Goal: Task Accomplishment & Management: Complete application form

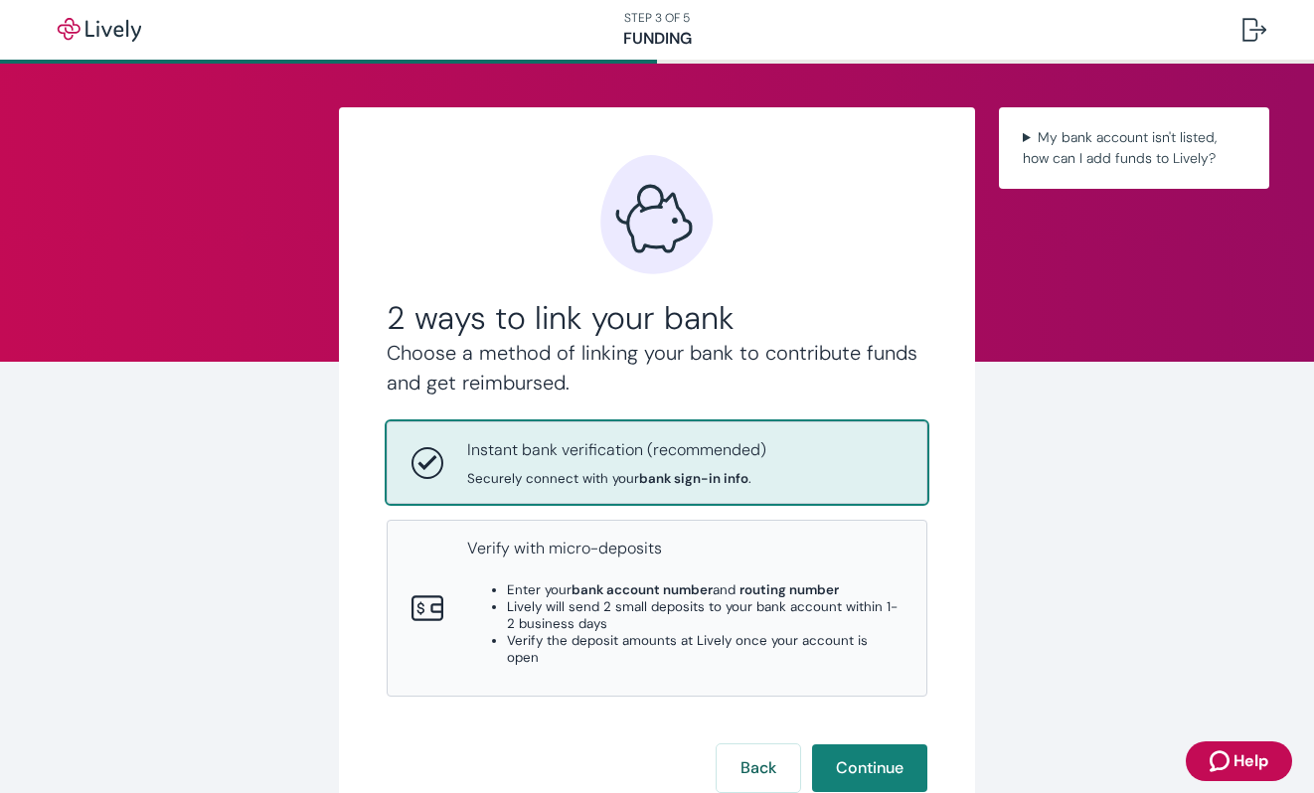
click at [1220, 747] on button "Help" at bounding box center [1239, 761] width 106 height 40
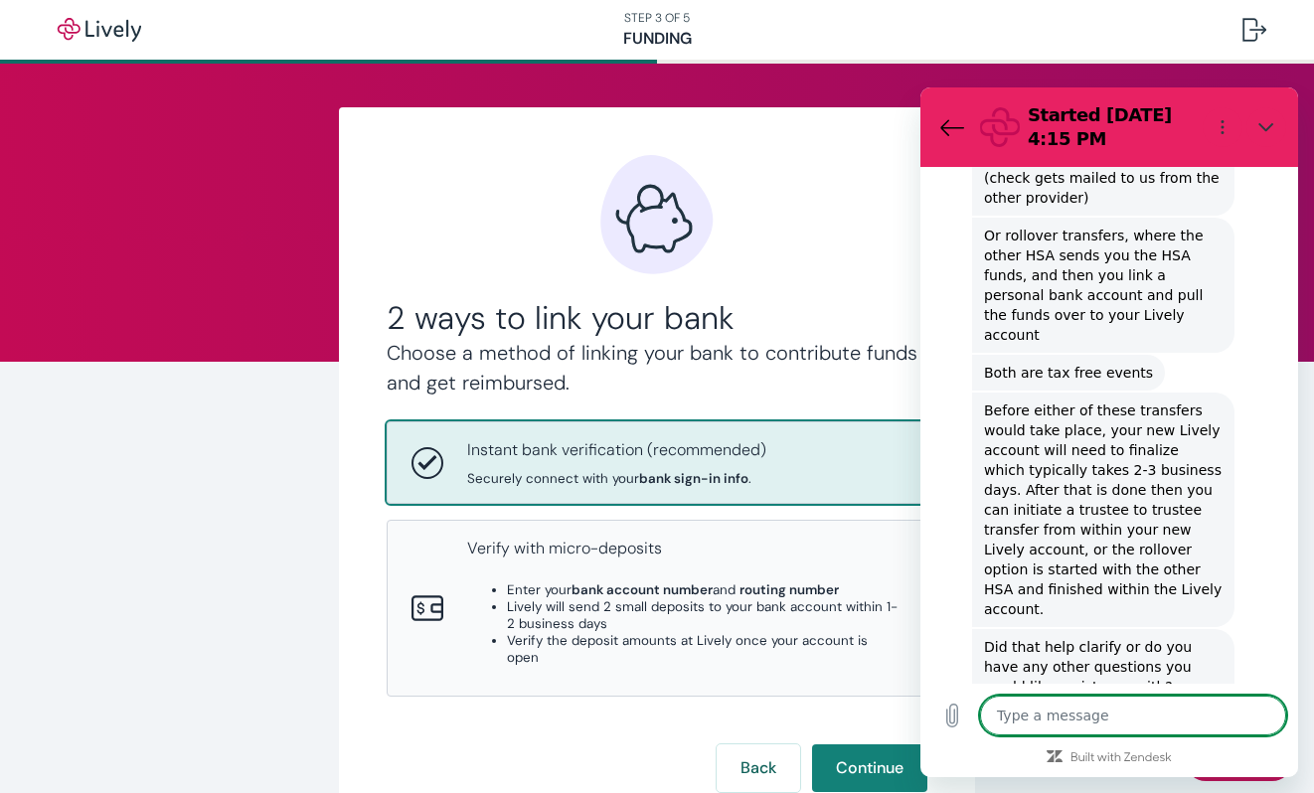
scroll to position [1204, 0]
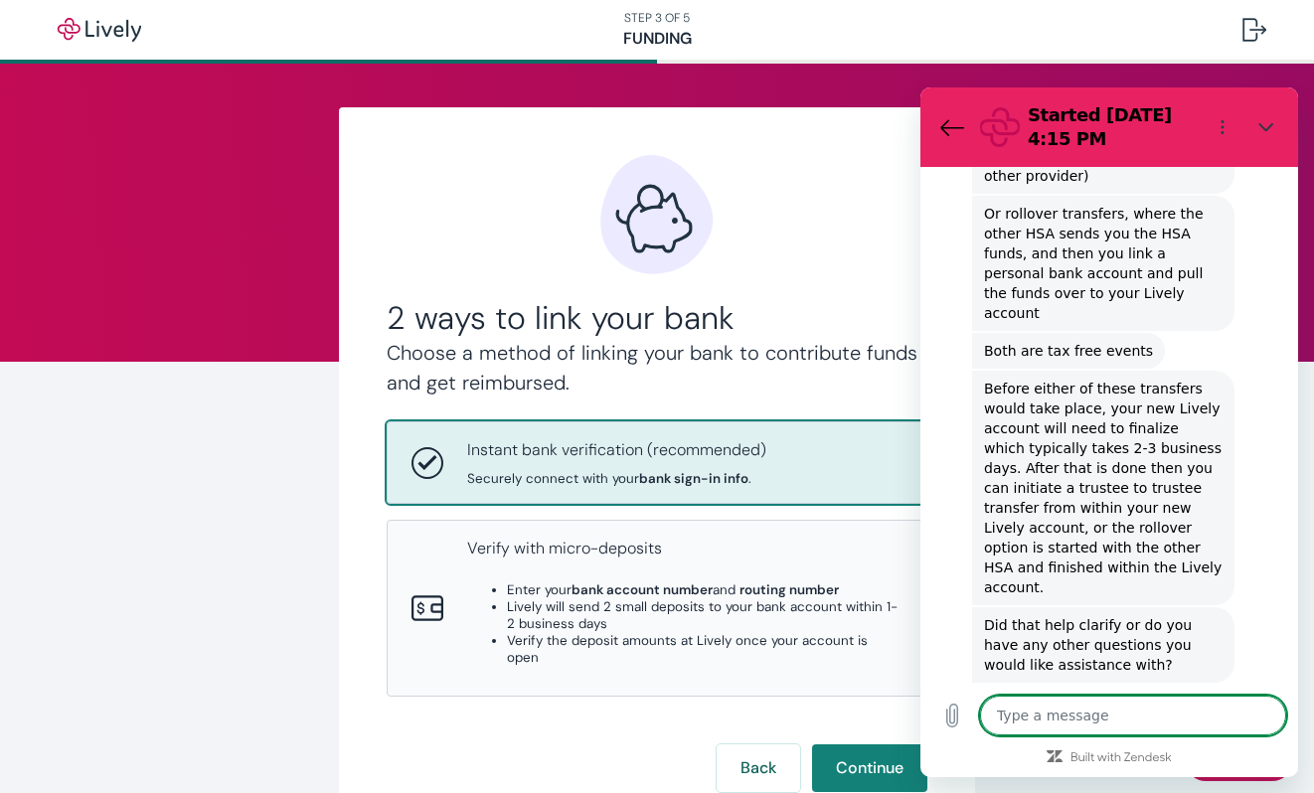
click at [772, 186] on div "2 ways to link your bank Choose a method of linking your bank to contribute fun…" at bounding box center [657, 473] width 541 height 637
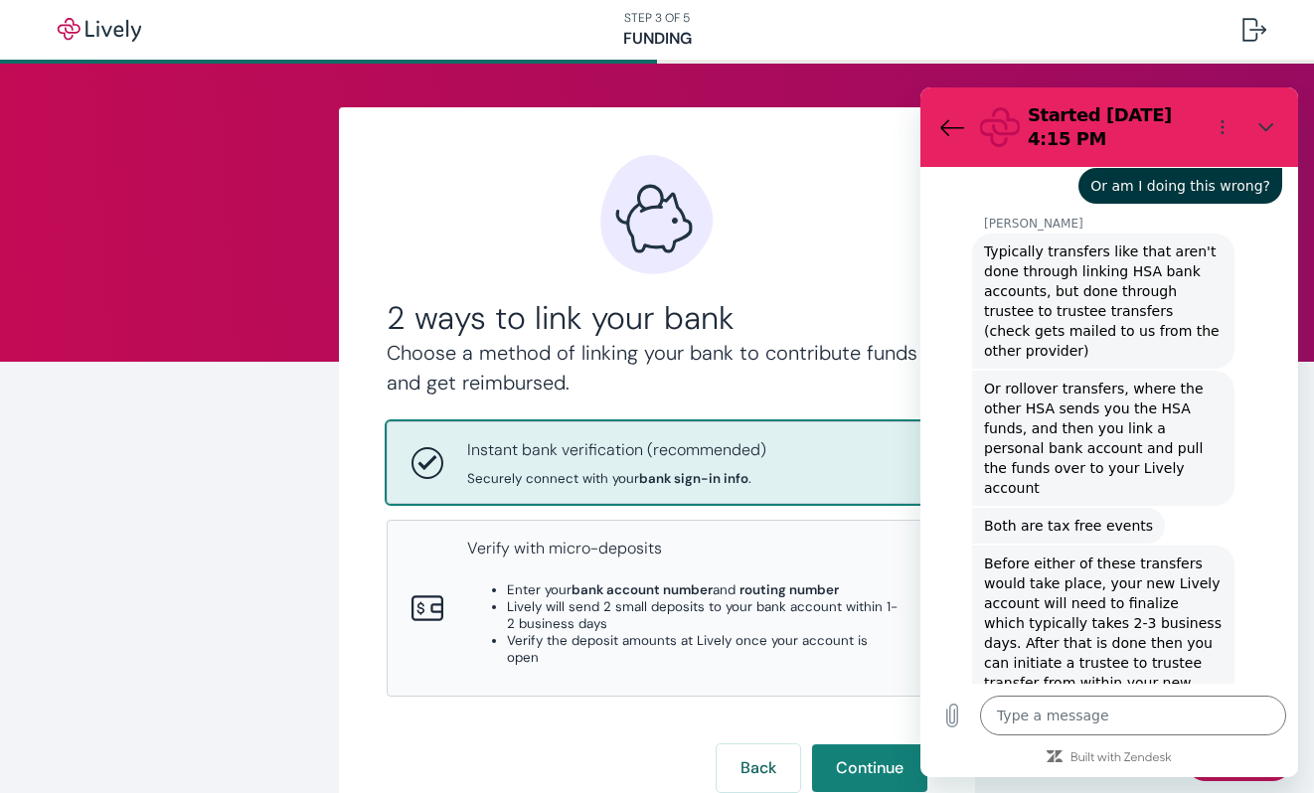
scroll to position [1032, 0]
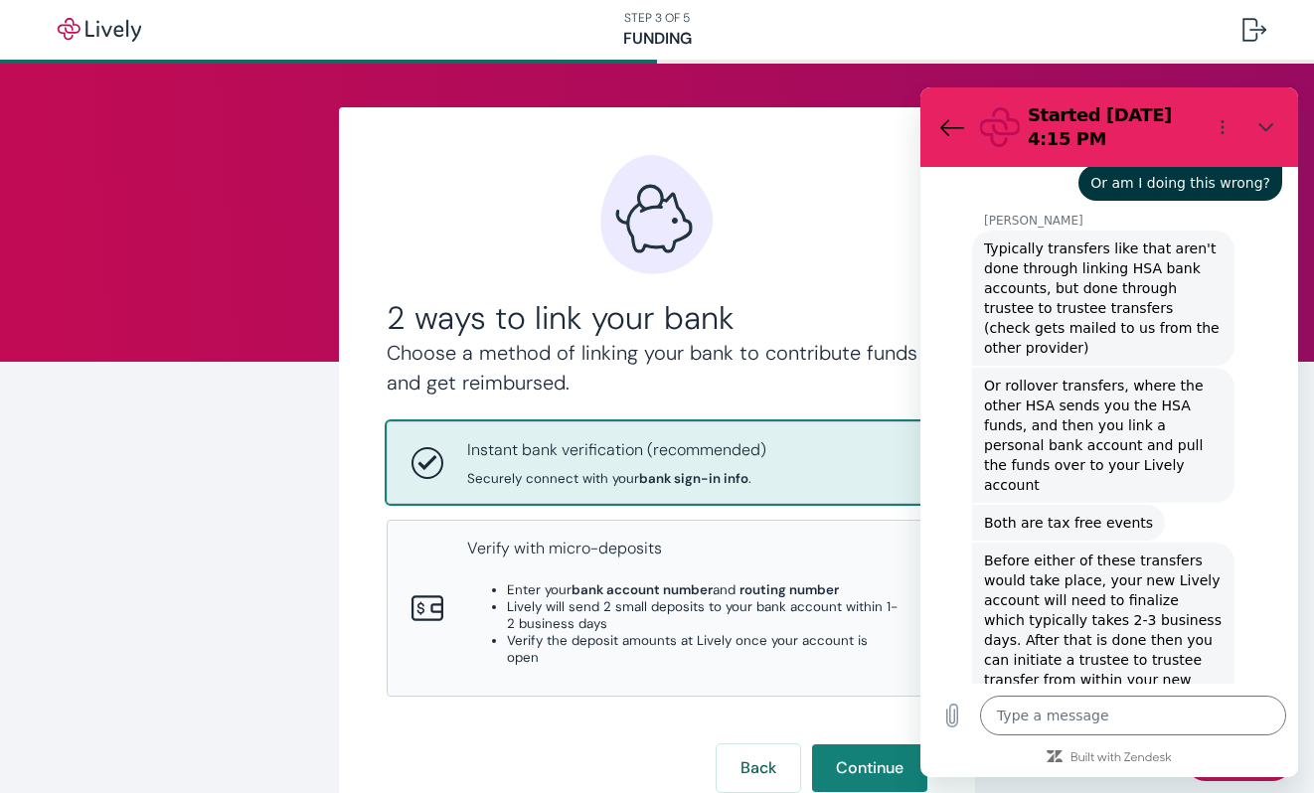
click at [167, 422] on div "2 ways to link your bank Choose a method of linking your bank to contribute fun…" at bounding box center [657, 504] width 1314 height 880
click at [1259, 126] on icon "Close" at bounding box center [1266, 127] width 16 height 16
type textarea "x"
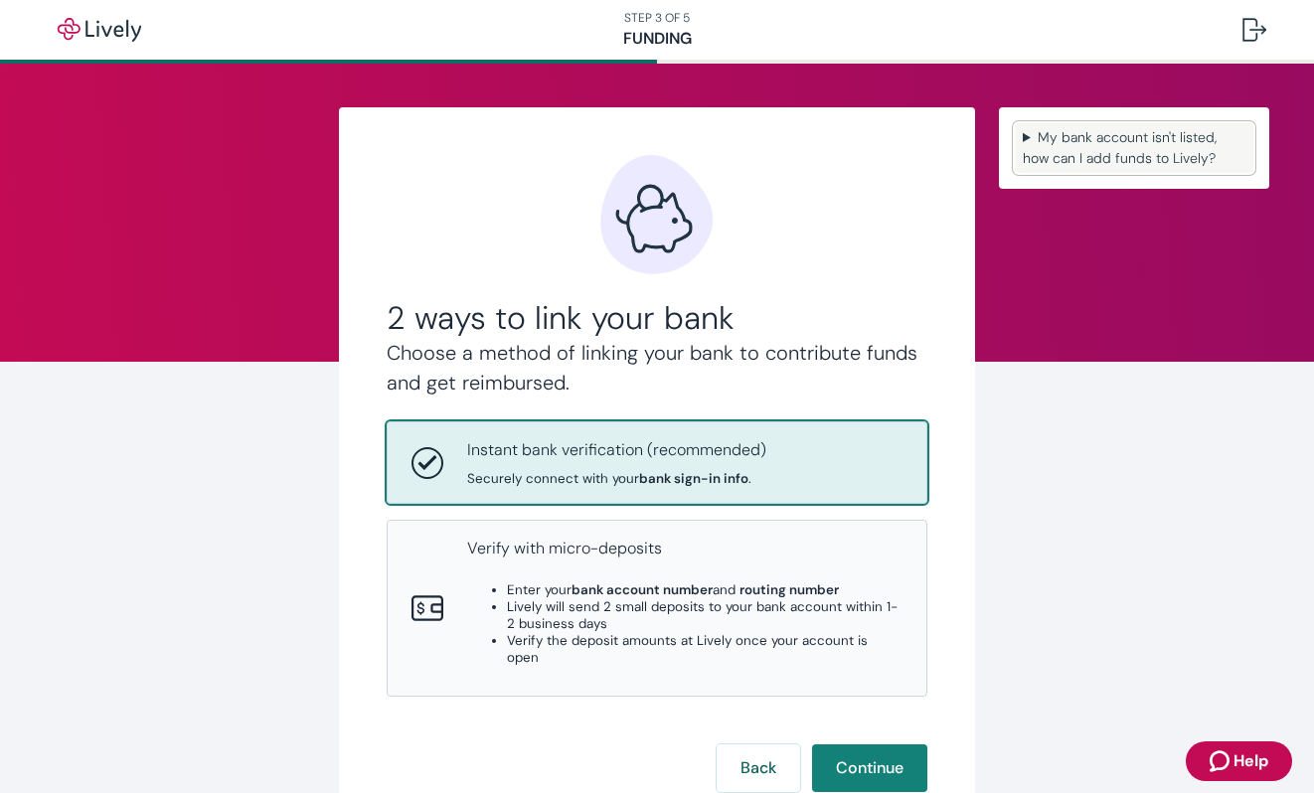
click at [1157, 165] on summary "My bank account isn't listed, how can I add funds to Lively?" at bounding box center [1134, 148] width 239 height 50
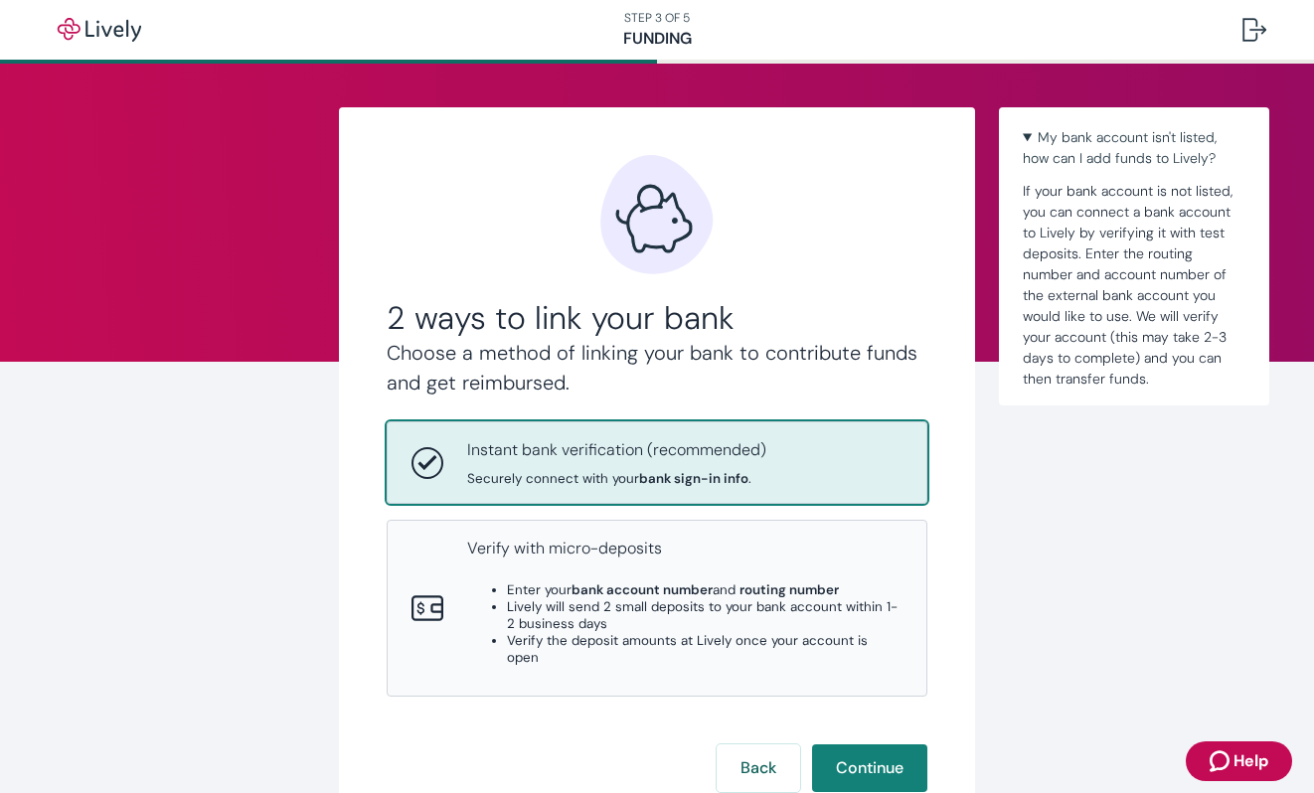
click at [1226, 747] on button "Help" at bounding box center [1239, 761] width 106 height 40
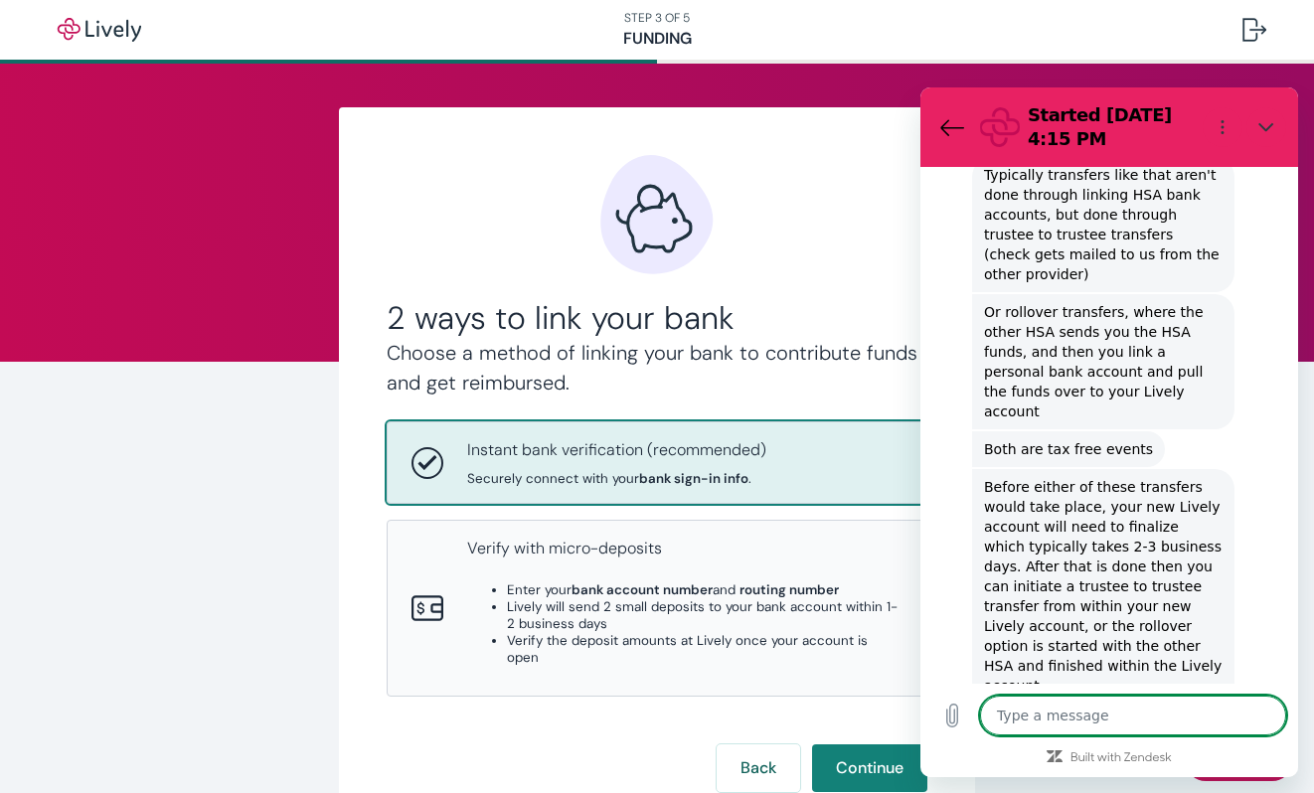
scroll to position [1106, 0]
click at [909, 64] on div "2 ways to link your bank Choose a method of linking your bank to contribute fun…" at bounding box center [657, 504] width 954 height 880
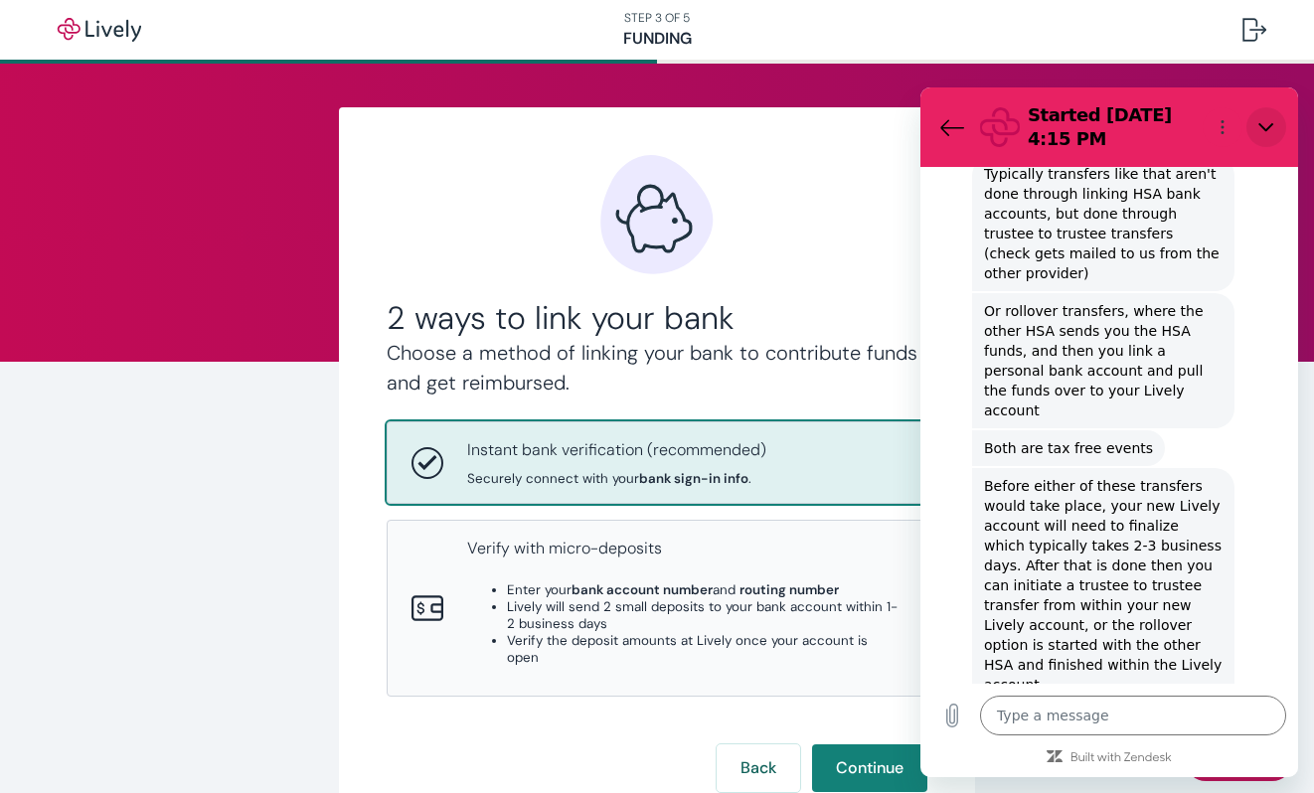
click at [1269, 129] on icon "Close" at bounding box center [1266, 127] width 16 height 16
type textarea "x"
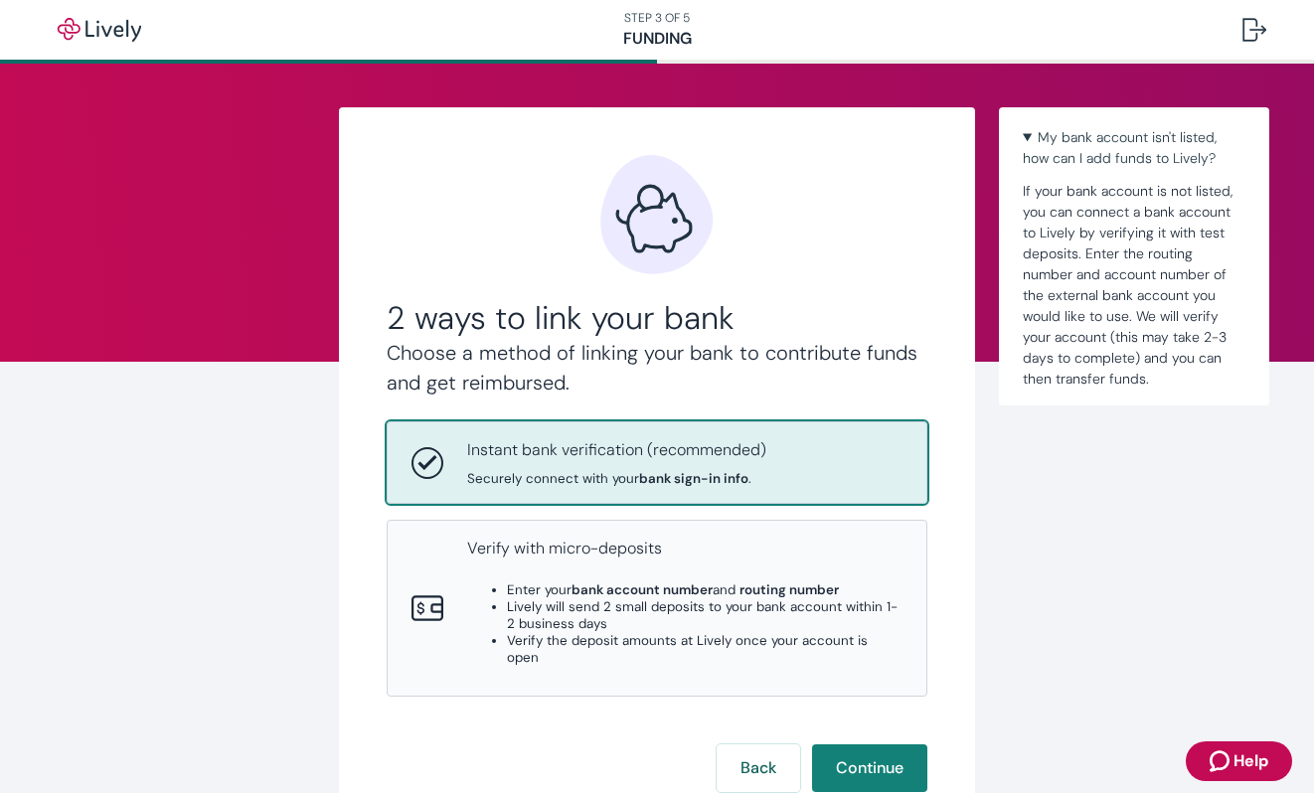
drag, startPoint x: 1259, startPoint y: 760, endPoint x: 335, endPoint y: 35, distance: 1175.0
click at [1259, 760] on span "Help" at bounding box center [1250, 761] width 35 height 24
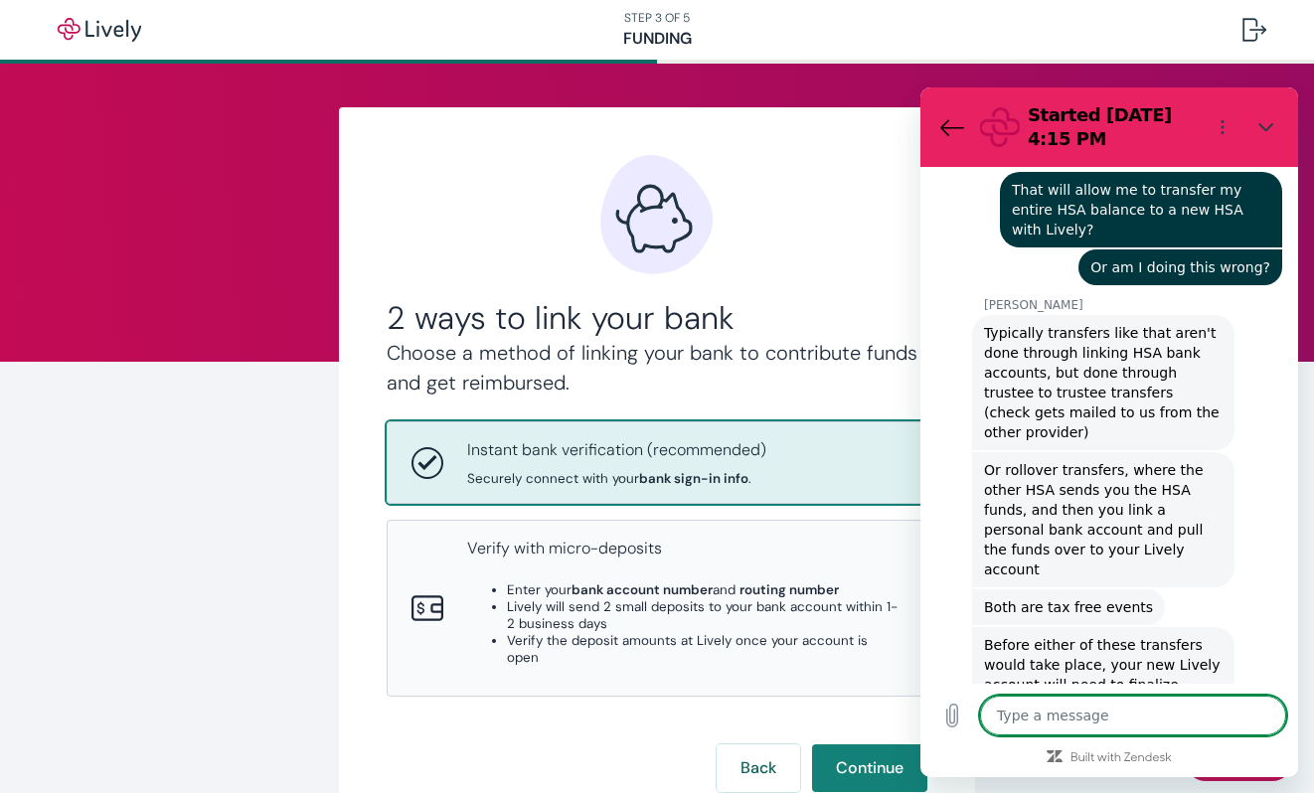
scroll to position [952, 0]
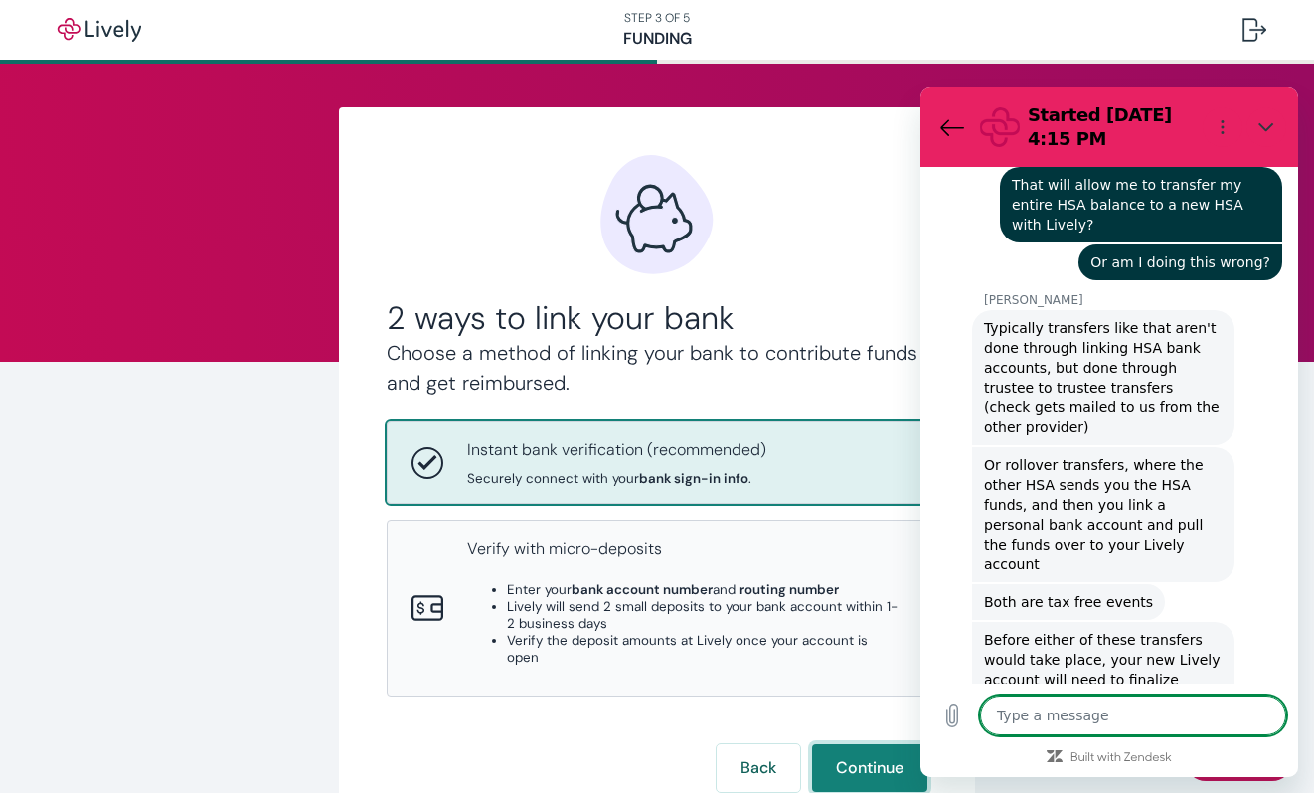
click at [878, 752] on button "Continue" at bounding box center [869, 768] width 115 height 48
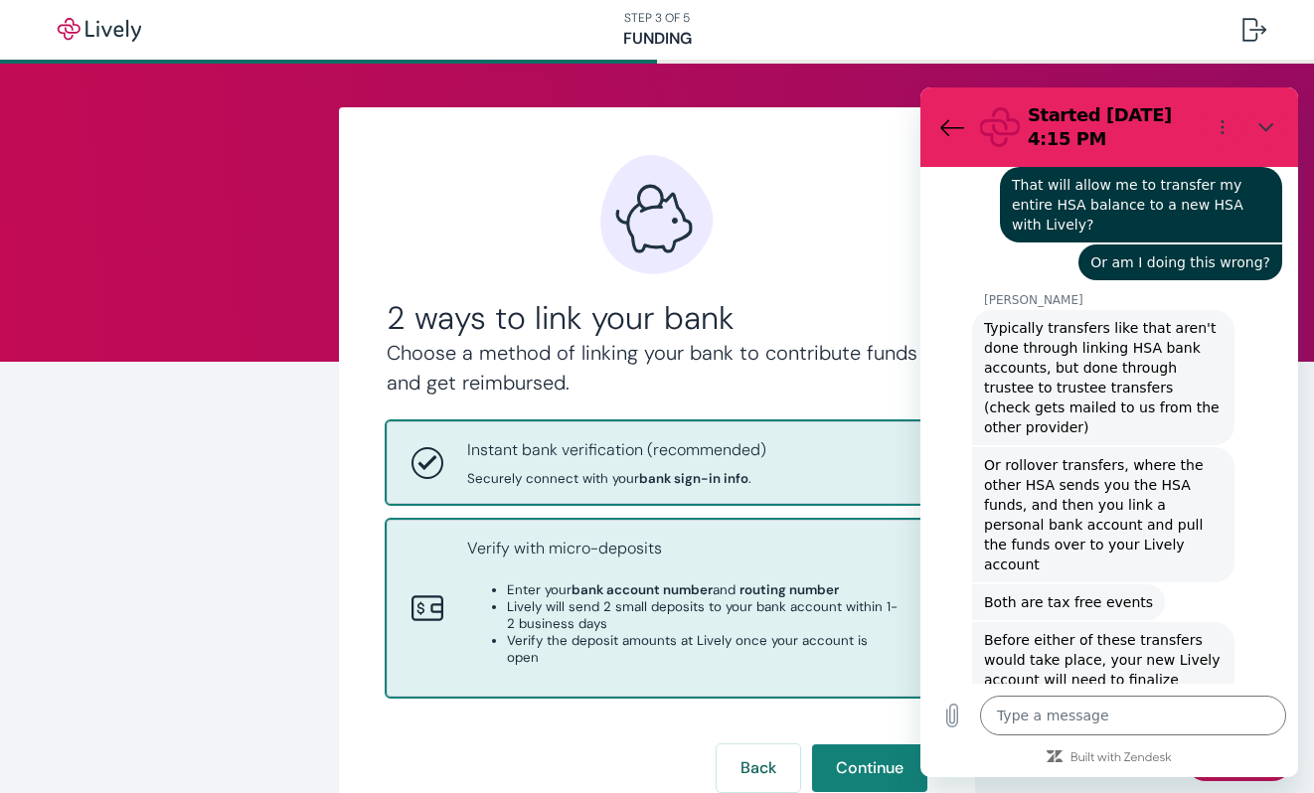
click at [593, 569] on div "Verify with micro-deposits Enter your bank account number and routing number Li…" at bounding box center [684, 608] width 435 height 143
click at [601, 456] on p "Instant bank verification (recommended)" at bounding box center [616, 450] width 299 height 24
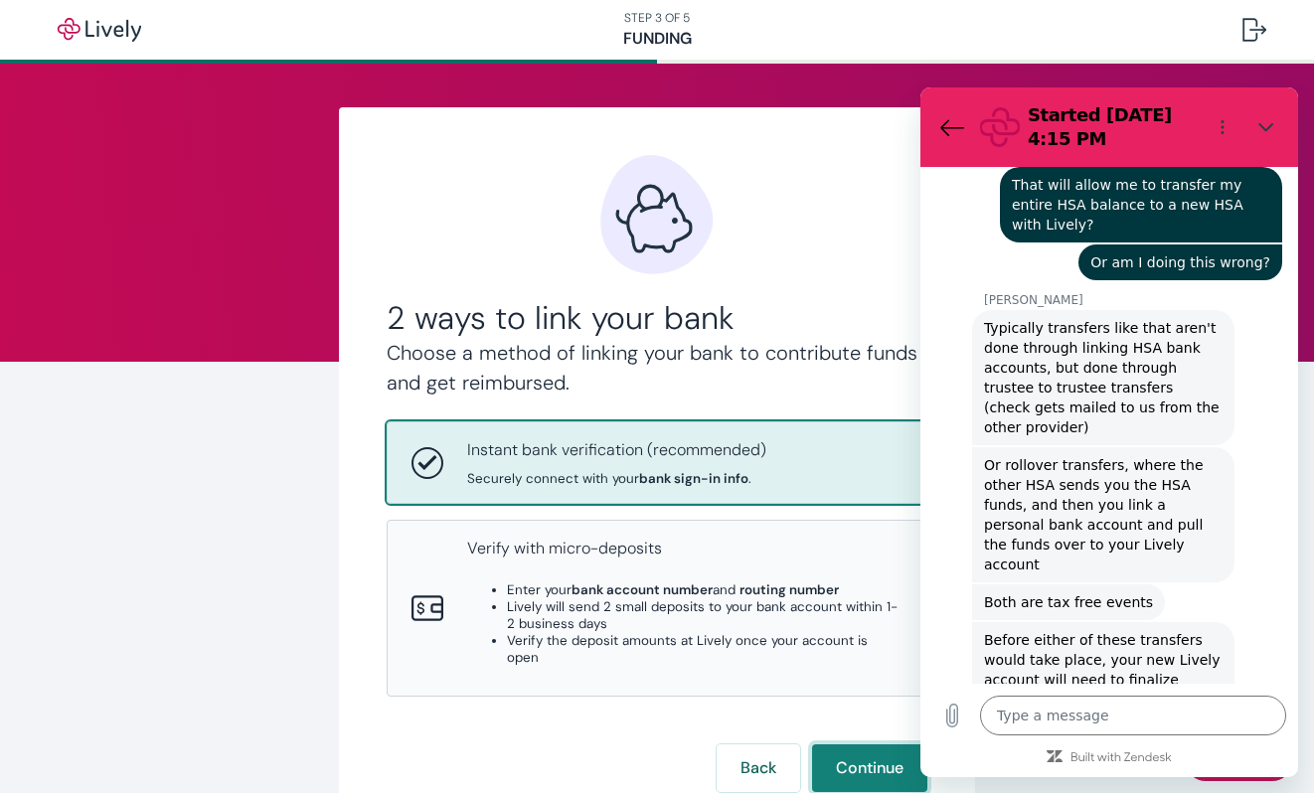
click at [852, 749] on button "Continue" at bounding box center [869, 768] width 115 height 48
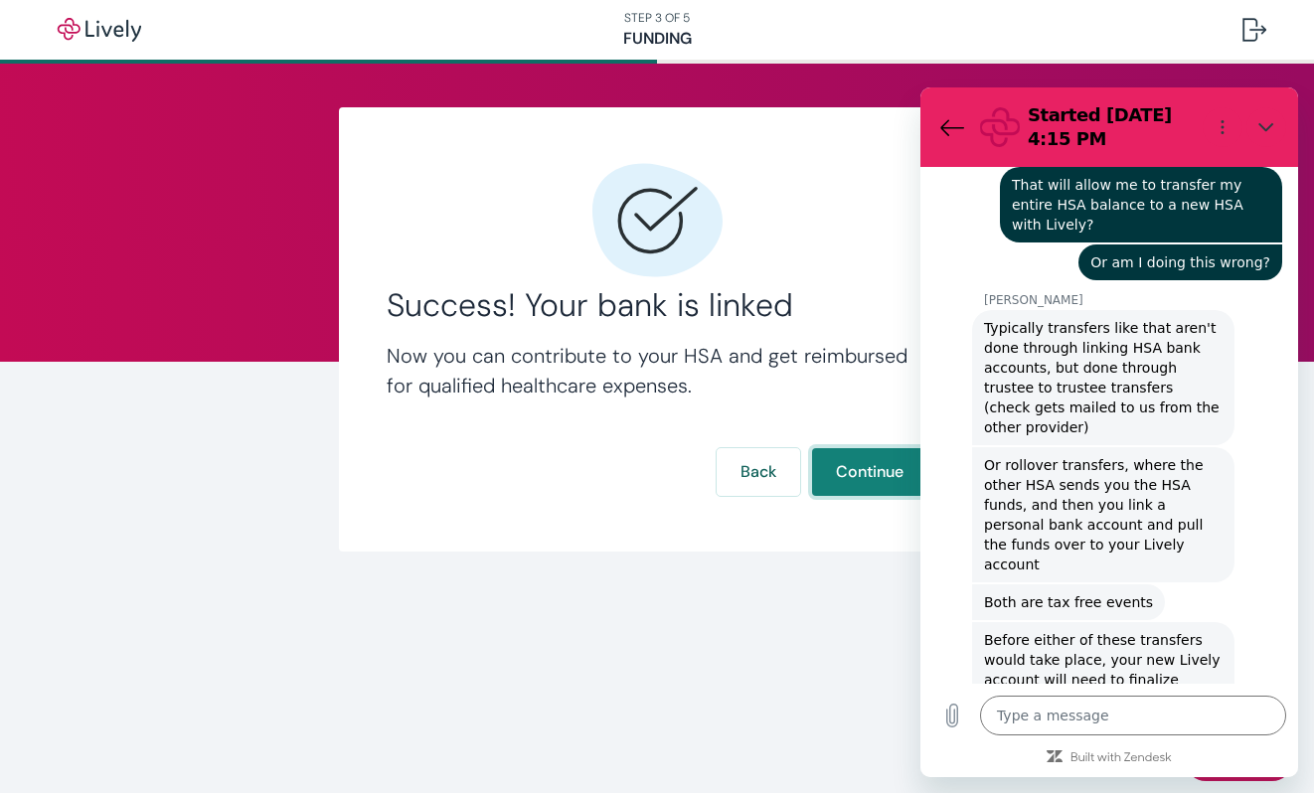
click at [881, 474] on button "Continue" at bounding box center [869, 472] width 115 height 48
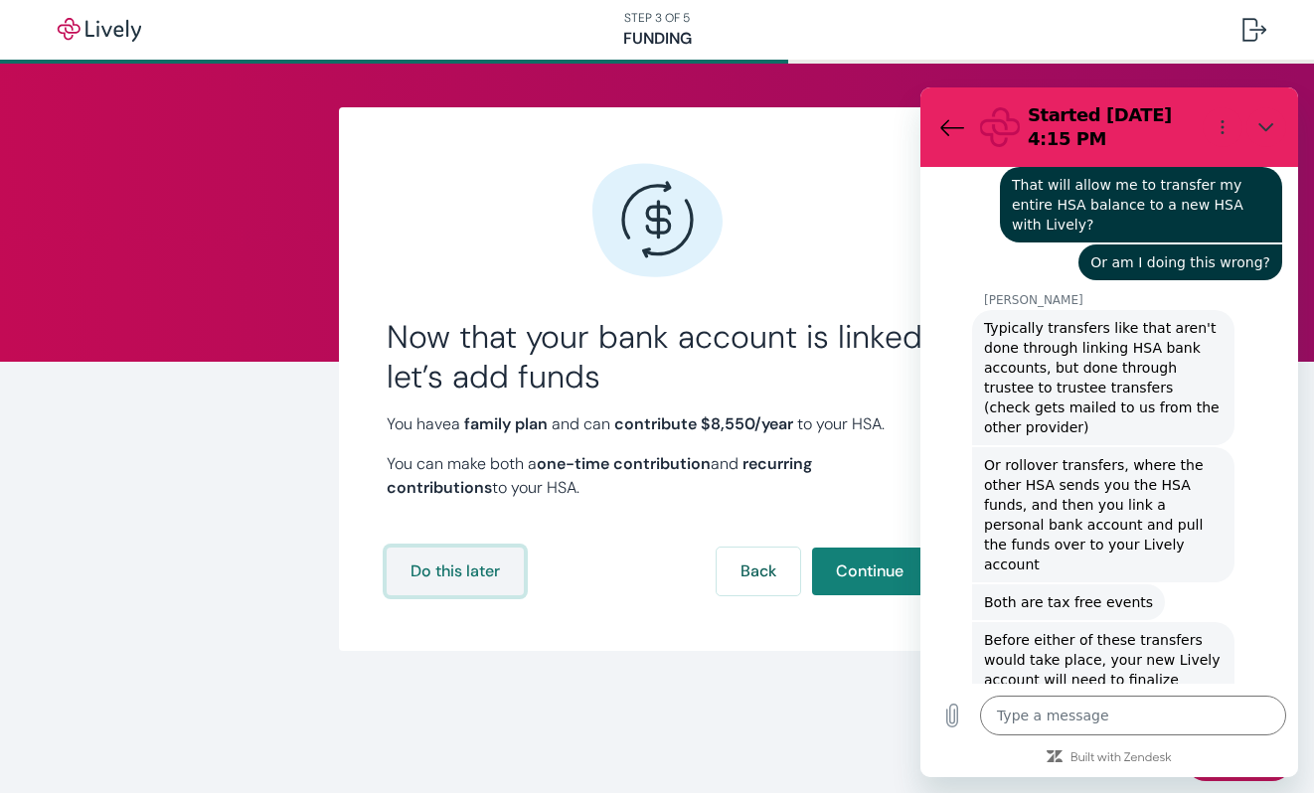
click at [487, 562] on button "Do this later" at bounding box center [455, 572] width 137 height 48
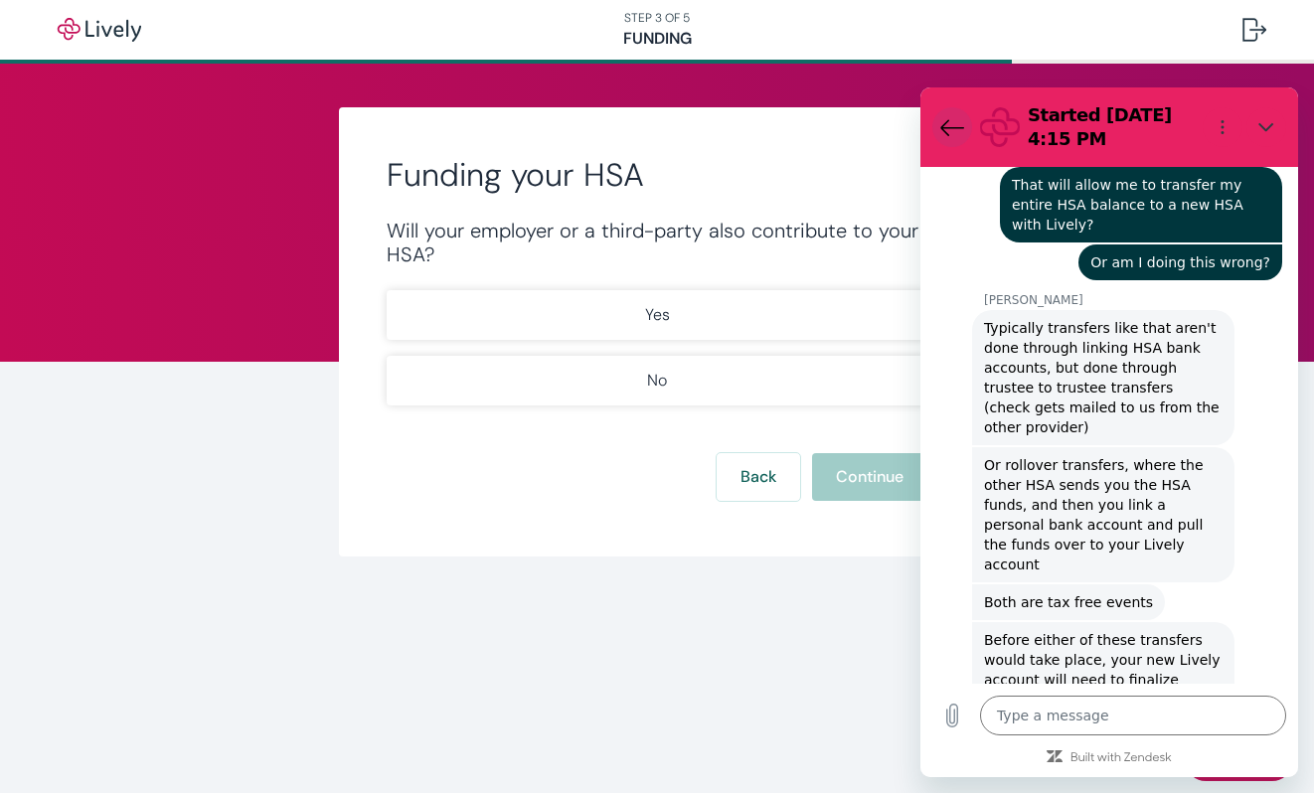
click at [935, 126] on button "Back to the conversation list" at bounding box center [952, 127] width 40 height 40
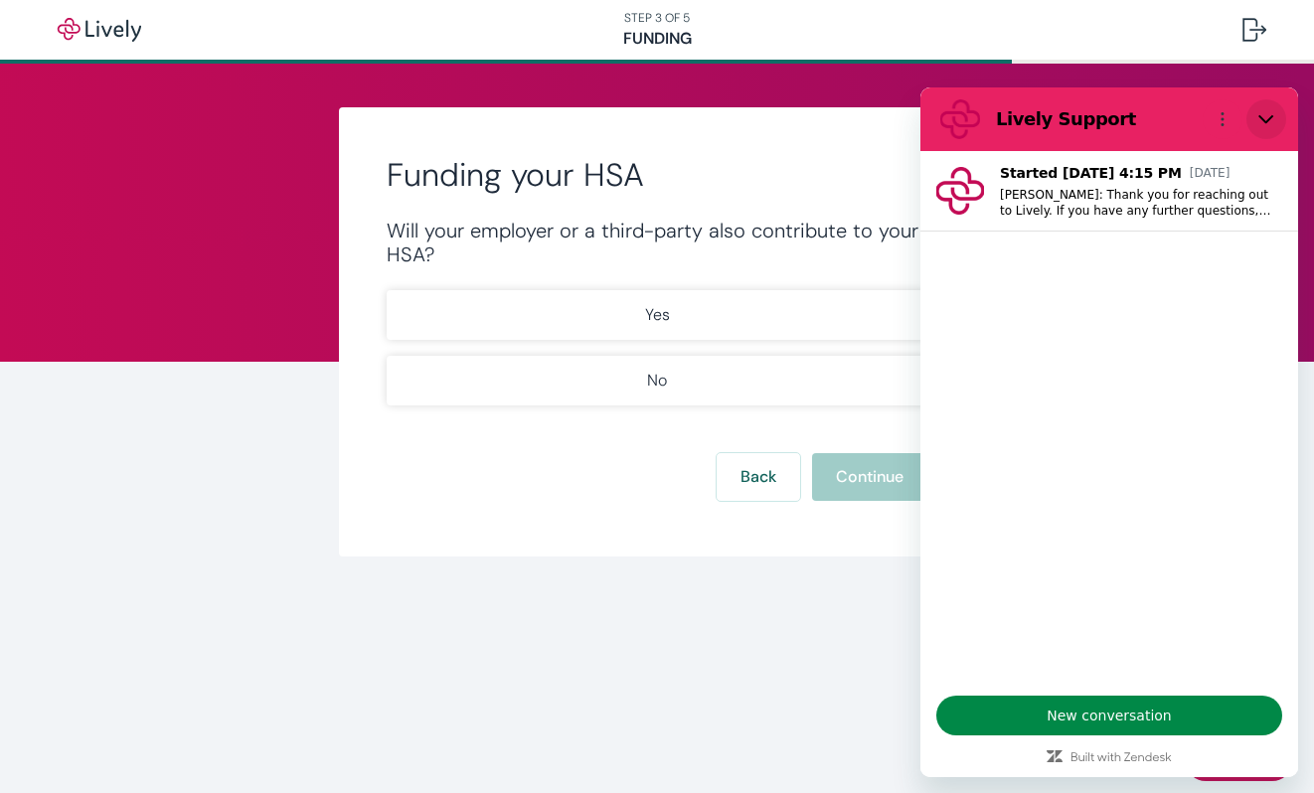
click at [1275, 124] on button "Close" at bounding box center [1266, 119] width 40 height 40
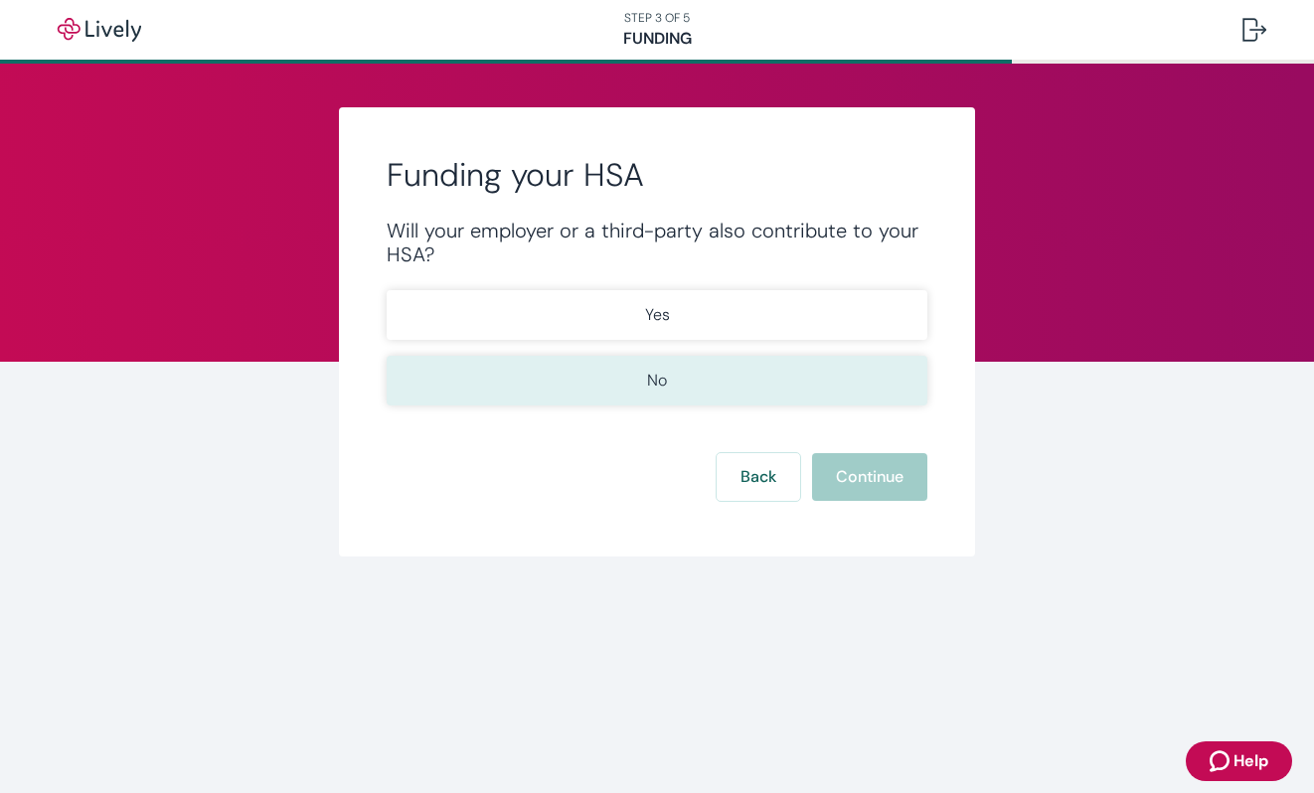
click at [794, 389] on button "No" at bounding box center [657, 381] width 541 height 50
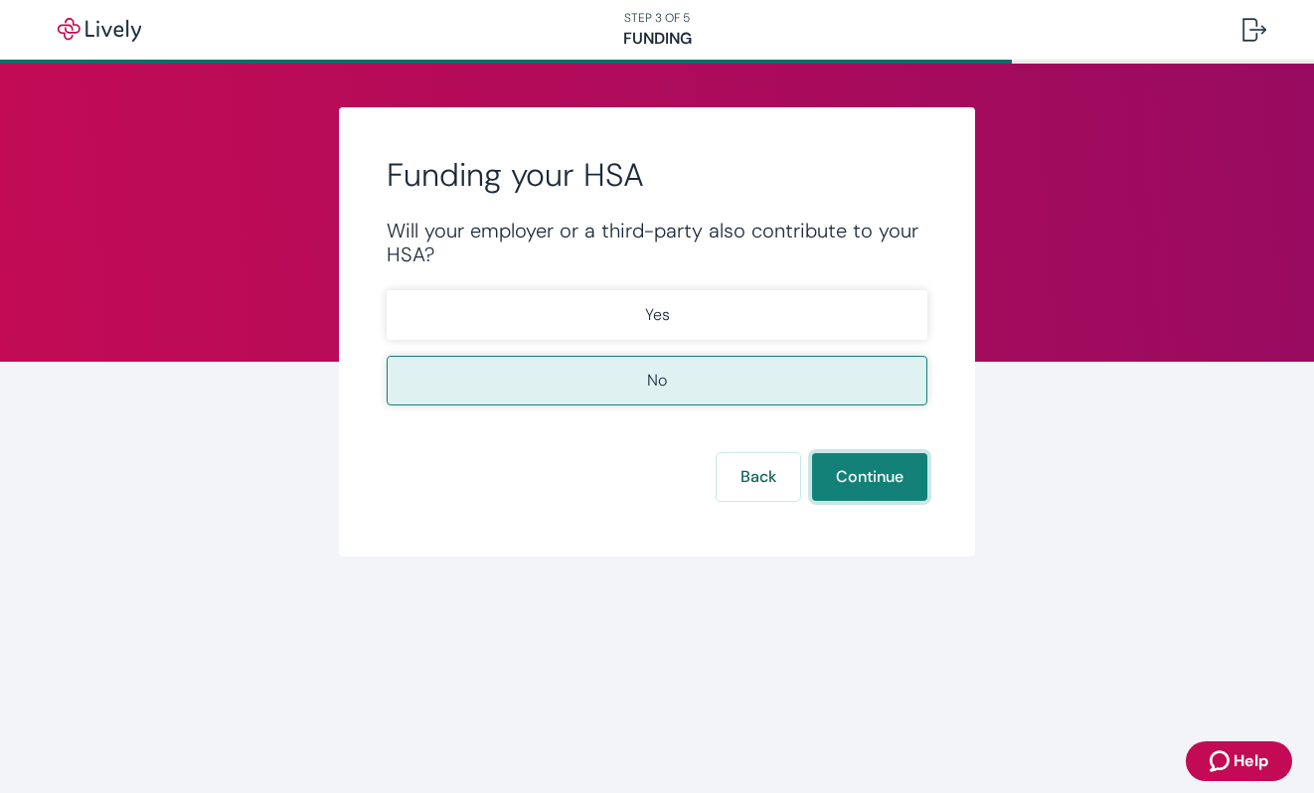
click at [880, 474] on button "Continue" at bounding box center [869, 477] width 115 height 48
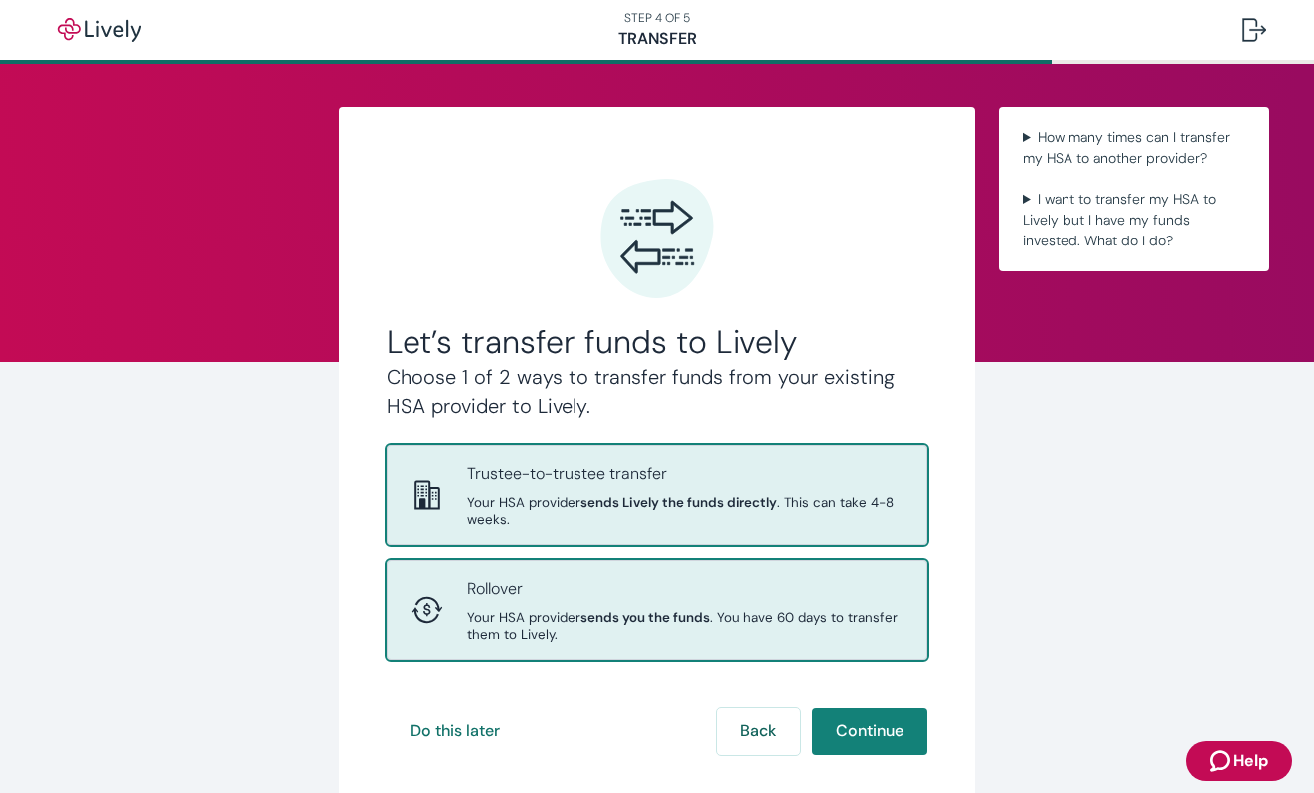
click at [792, 619] on span "Your HSA provider sends you the funds . You have 60 days to transfer them to Li…" at bounding box center [684, 626] width 435 height 34
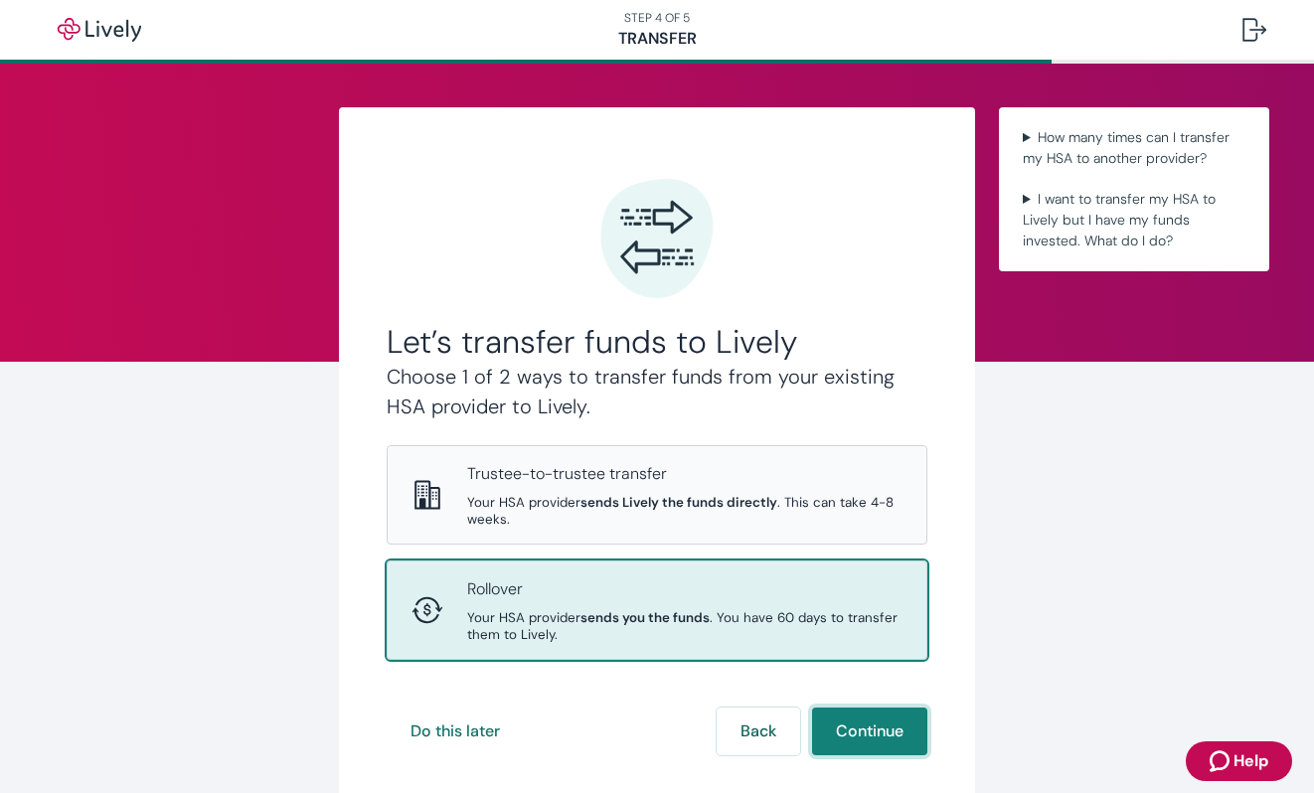
click at [871, 746] on button "Continue" at bounding box center [869, 732] width 115 height 48
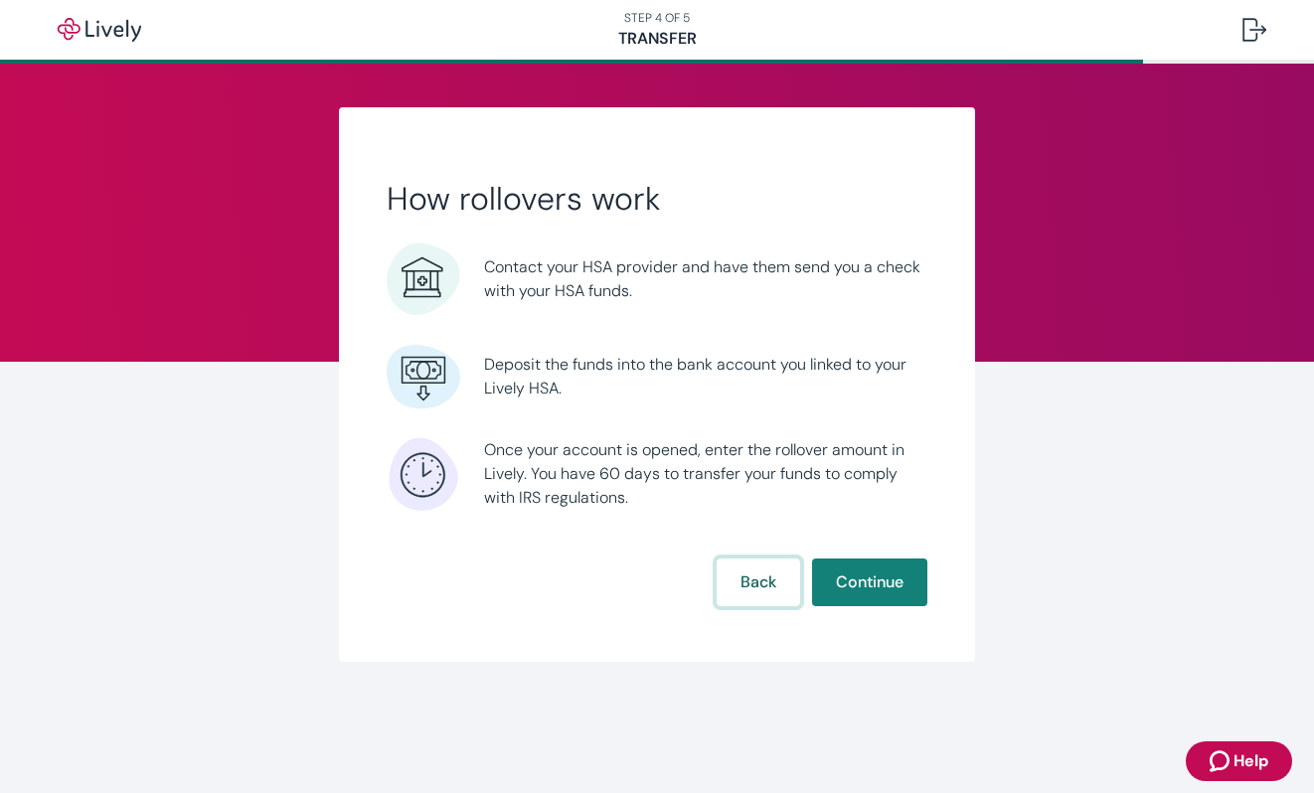
click at [760, 569] on button "Back" at bounding box center [758, 583] width 83 height 48
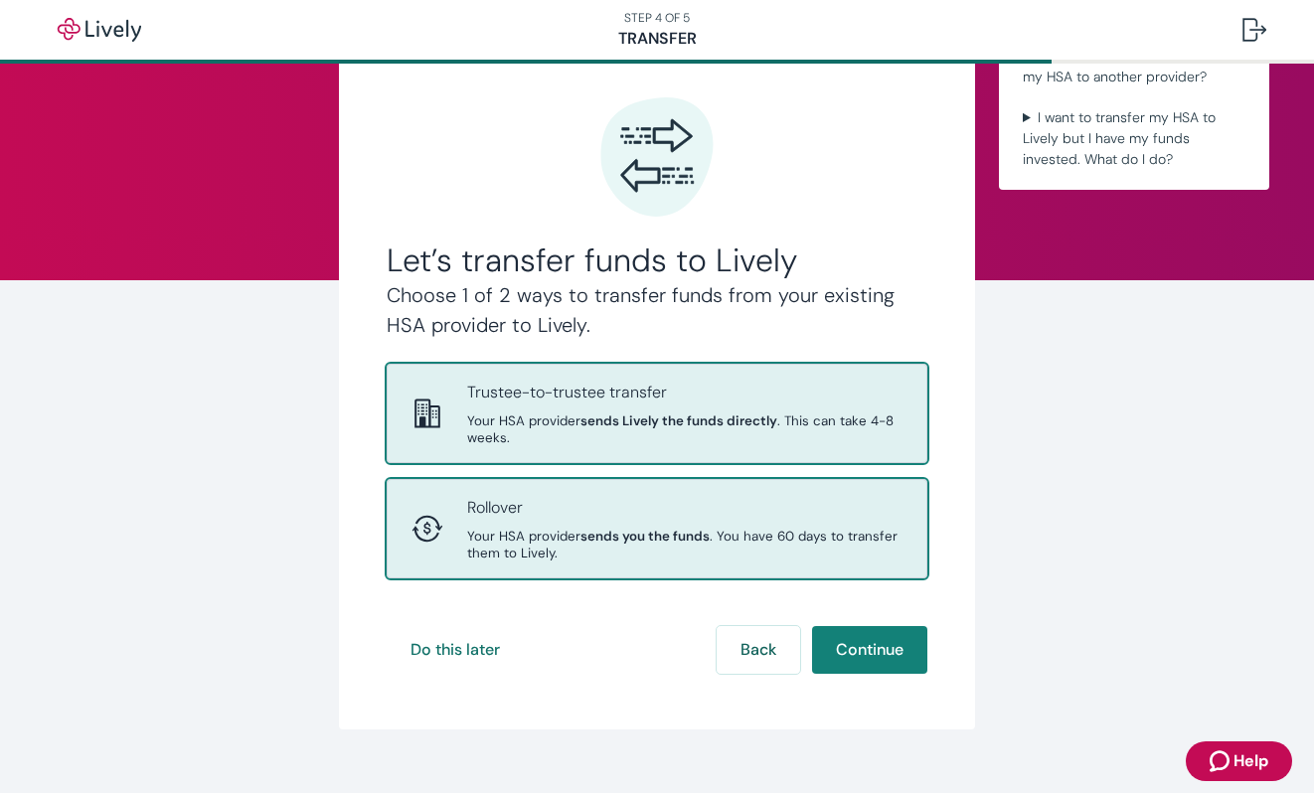
scroll to position [113, 0]
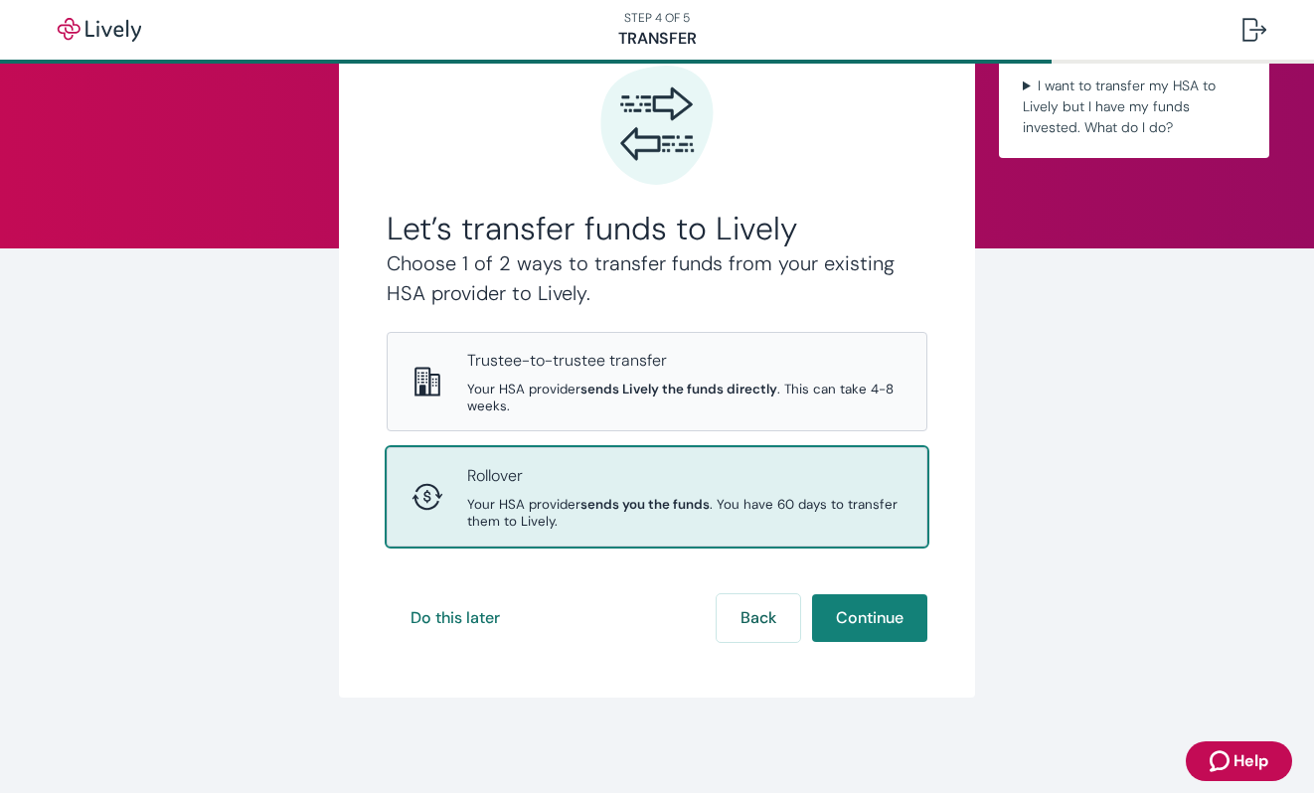
click at [789, 475] on p "Rollover" at bounding box center [684, 476] width 435 height 24
click at [894, 626] on button "Continue" at bounding box center [869, 618] width 115 height 48
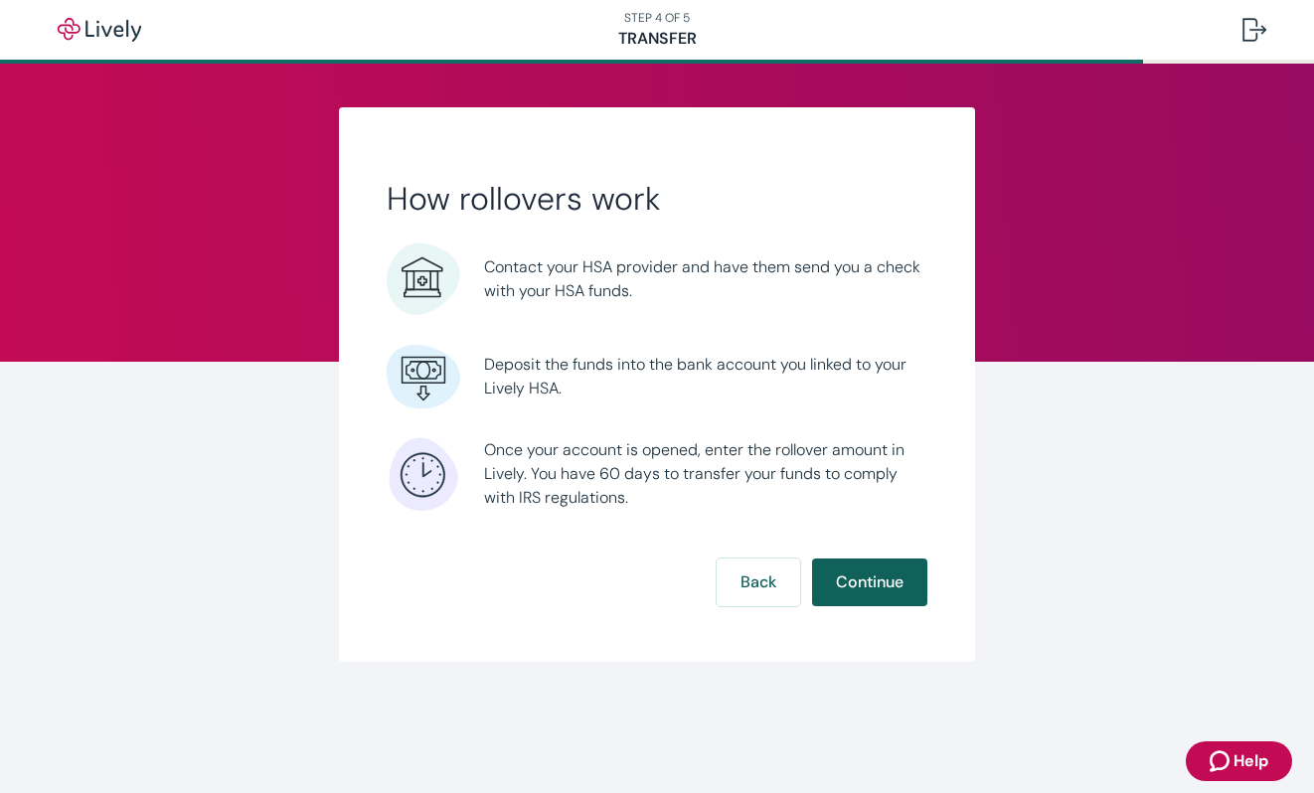
click at [897, 585] on button "Continue" at bounding box center [869, 583] width 115 height 48
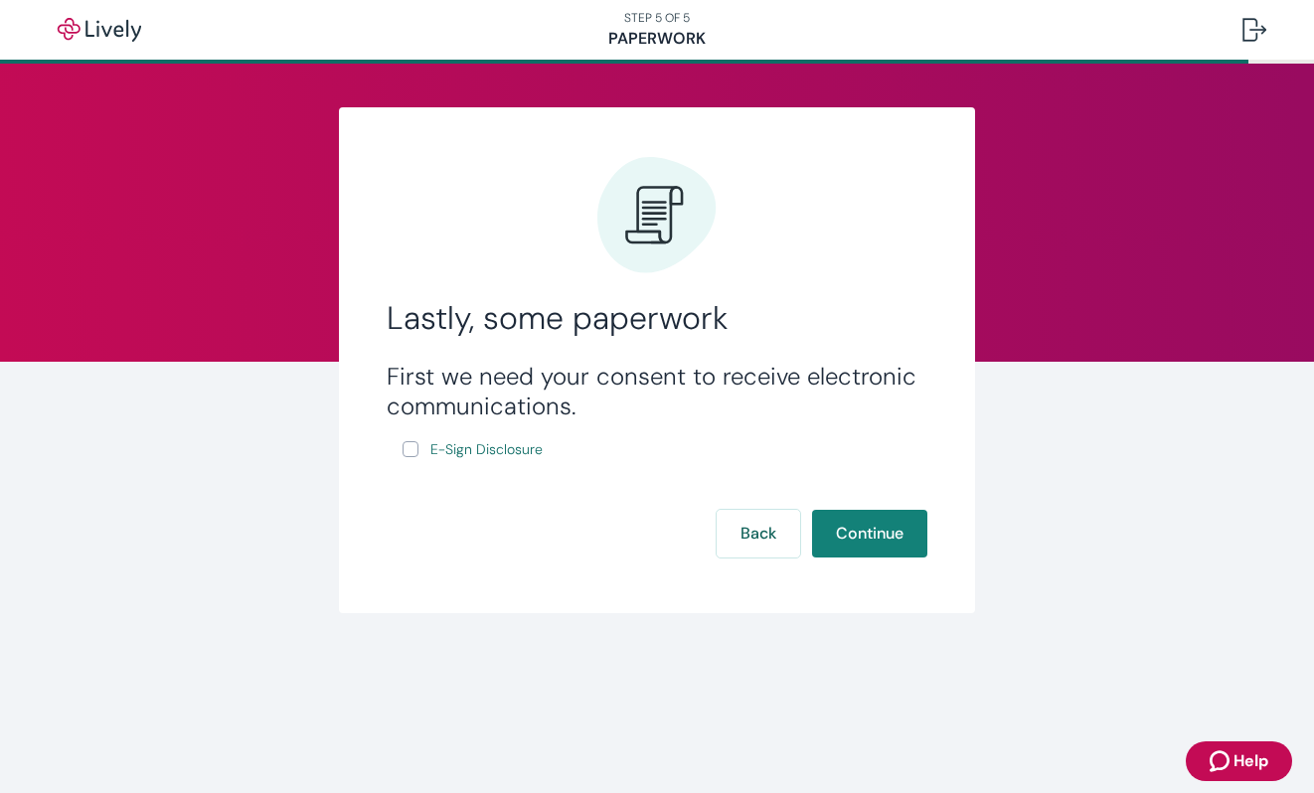
click at [411, 455] on input "E-Sign Disclosure" at bounding box center [411, 449] width 16 height 16
checkbox input "true"
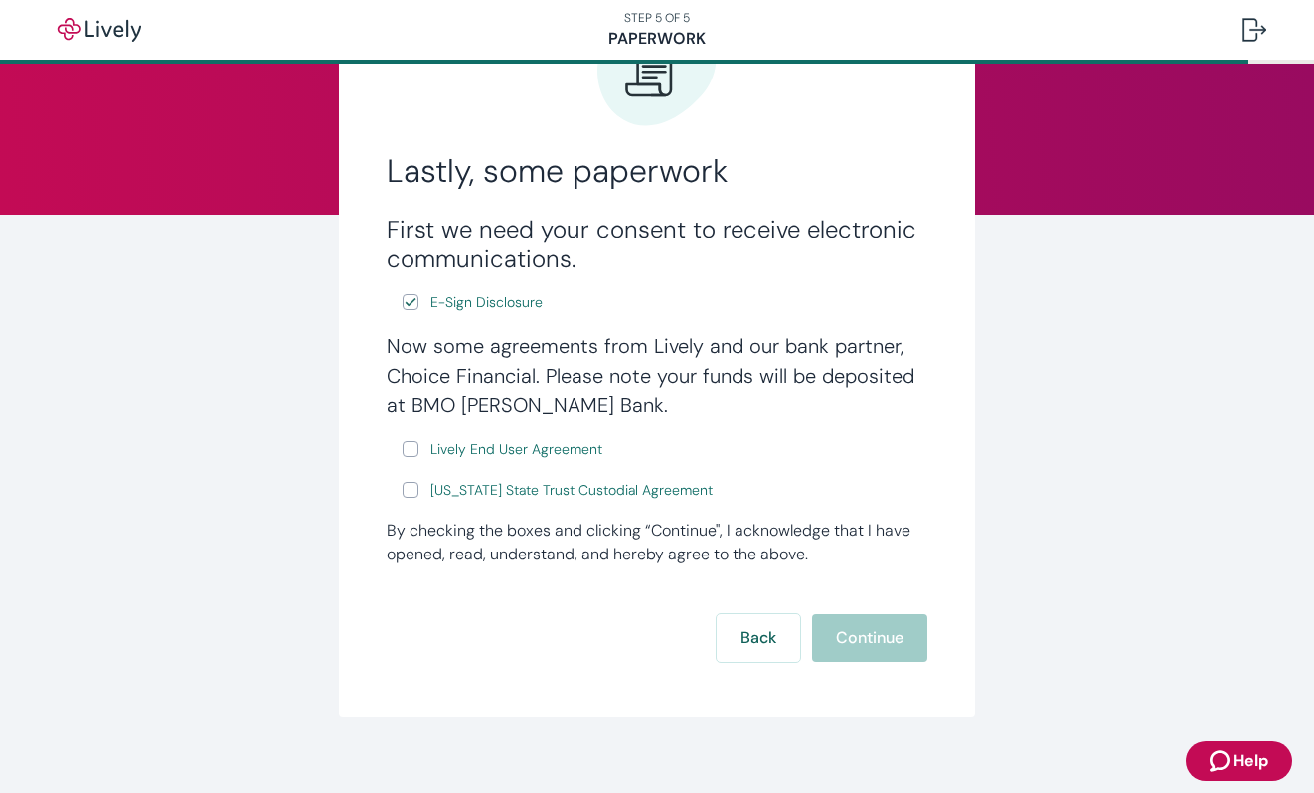
scroll to position [148, 0]
click at [407, 449] on input "Lively End User Agreement" at bounding box center [411, 448] width 16 height 16
checkbox input "true"
click at [408, 493] on input "[US_STATE] State Trust Custodial Agreement" at bounding box center [411, 489] width 16 height 16
checkbox input "true"
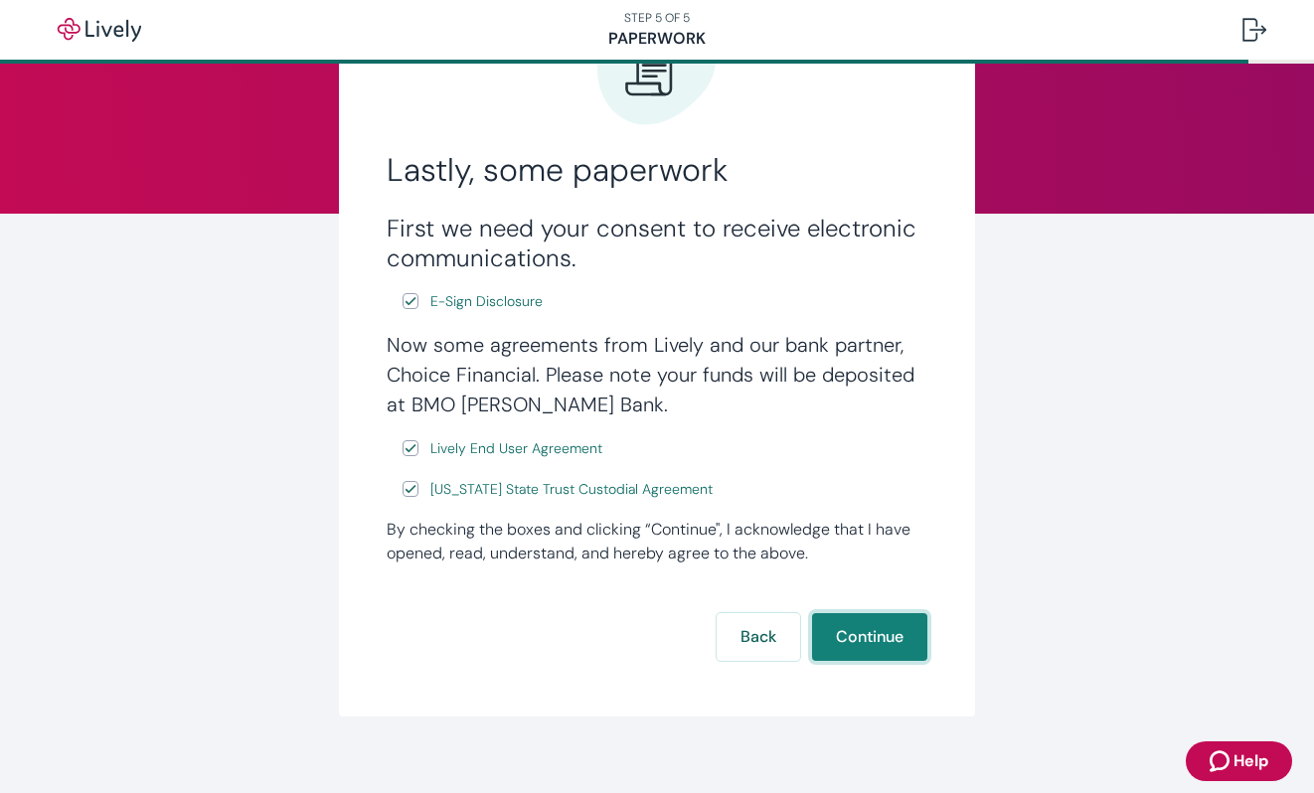
click at [911, 648] on button "Continue" at bounding box center [869, 637] width 115 height 48
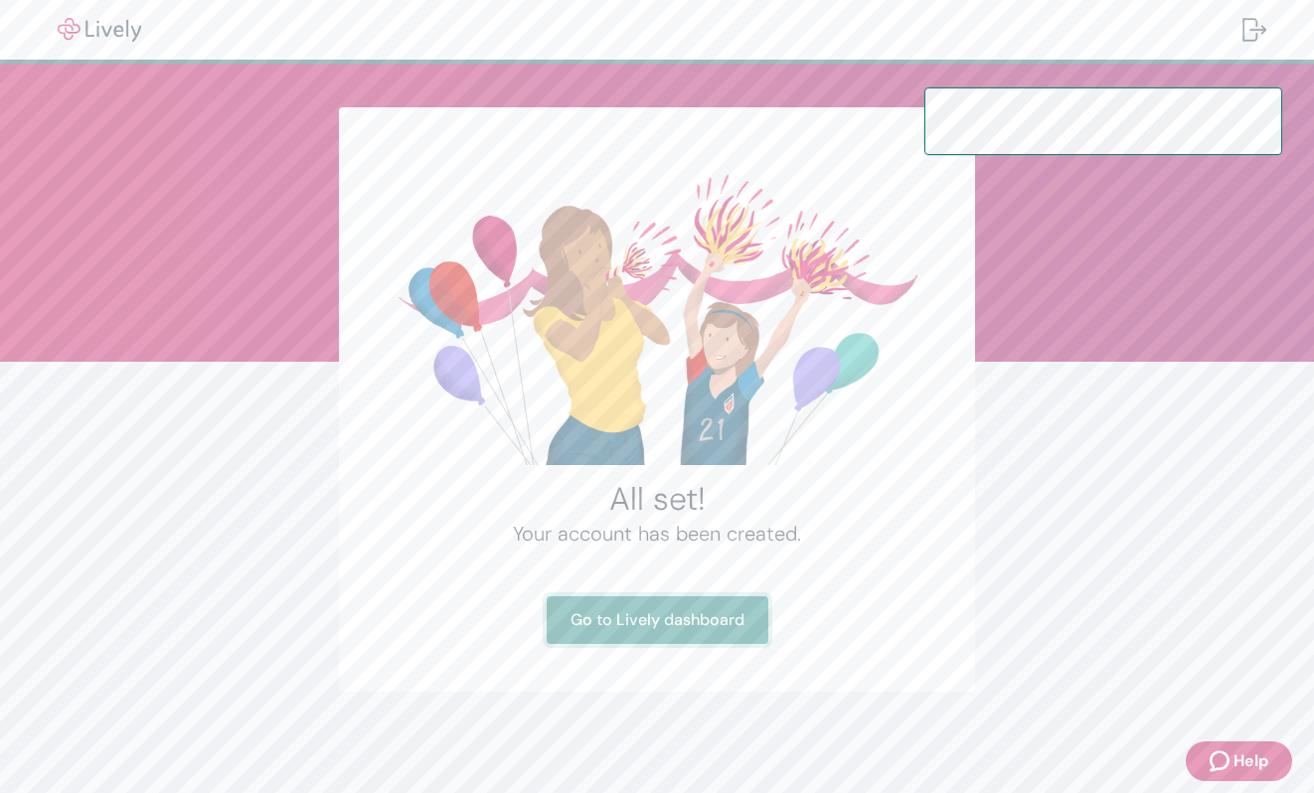
click at [721, 631] on link "Go to Lively dashboard" at bounding box center [658, 620] width 222 height 48
